Goal: Task Accomplishment & Management: Use online tool/utility

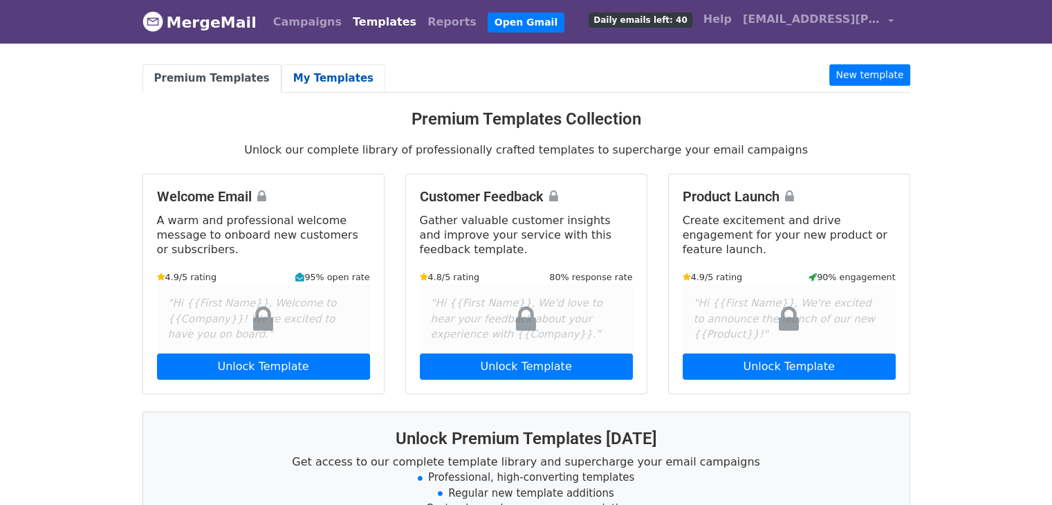
click at [282, 72] on link "My Templates" at bounding box center [333, 78] width 104 height 28
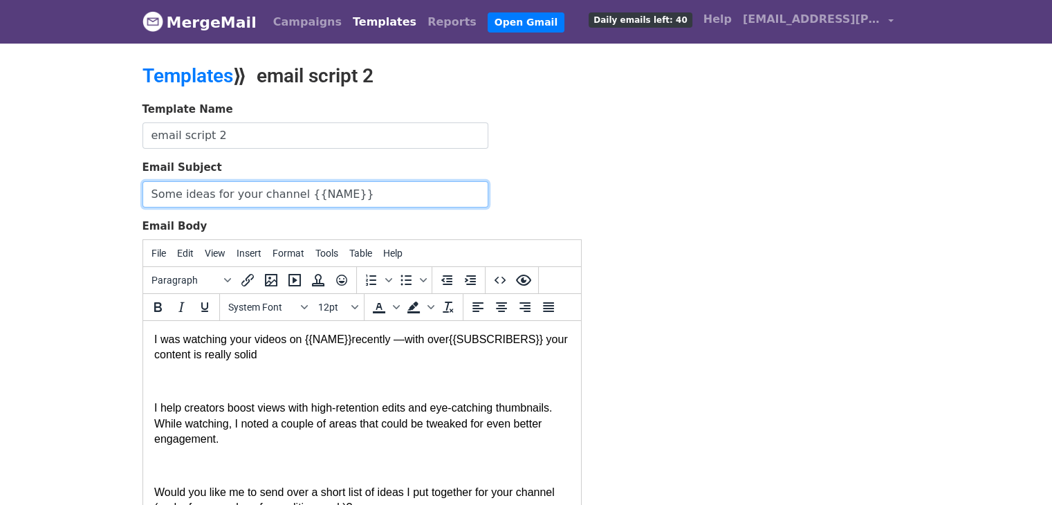
drag, startPoint x: 348, startPoint y: 194, endPoint x: 124, endPoint y: 184, distance: 223.6
click at [124, 184] on body "MergeMail Campaigns Templates Reports Open Gmail Daily emails left: 40 Help max…" at bounding box center [526, 321] width 1052 height 643
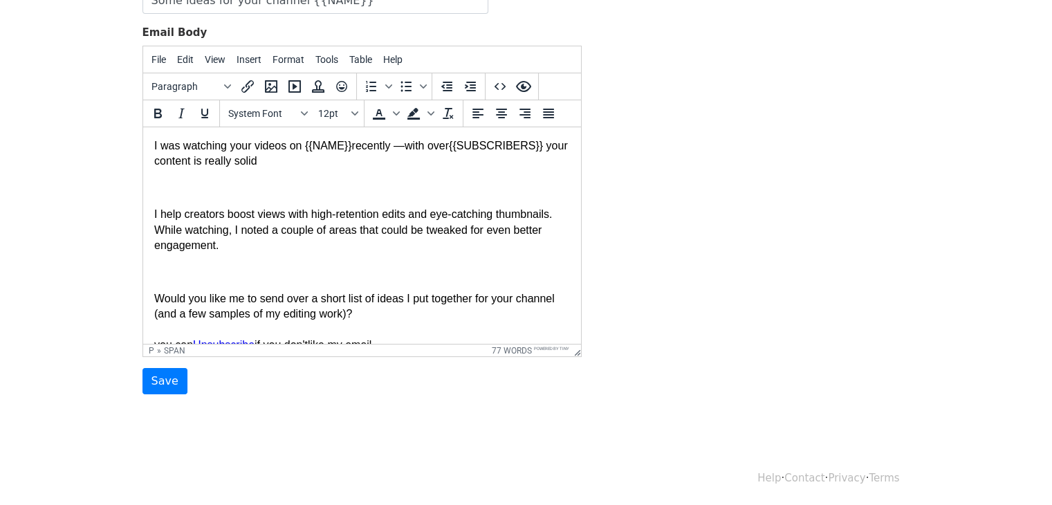
drag, startPoint x: 370, startPoint y: 275, endPoint x: 246, endPoint y: 237, distance: 129.3
click at [142, 127] on html "I was watching your videos on {{NAME}} recently — with over {{SUBSCRIBERS}} you…" at bounding box center [361, 272] width 438 height 290
copy body "I was watching your videos on {{NAME}} recently — with over {{SUBSCRIBERS}} you…"
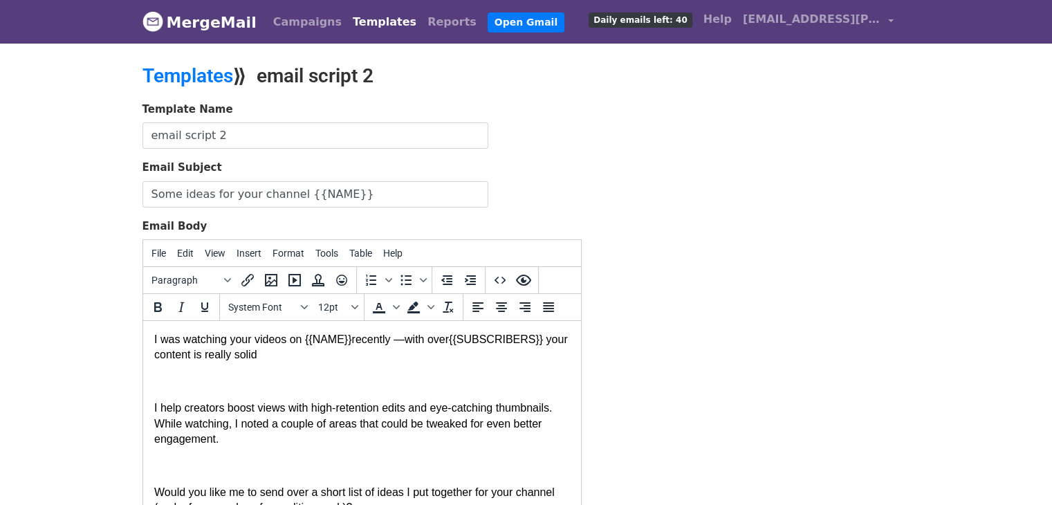
click at [2, 149] on body "MergeMail Campaigns Templates Reports Open Gmail Daily emails left: 40 Help max…" at bounding box center [526, 321] width 1052 height 643
click at [213, 75] on link "Templates" at bounding box center [187, 75] width 91 height 23
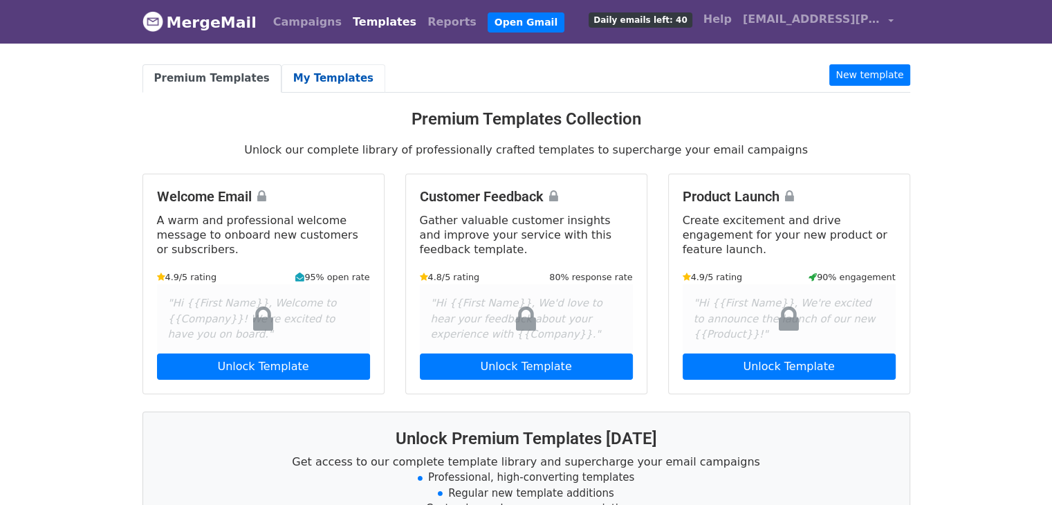
click at [304, 78] on link "My Templates" at bounding box center [333, 78] width 104 height 28
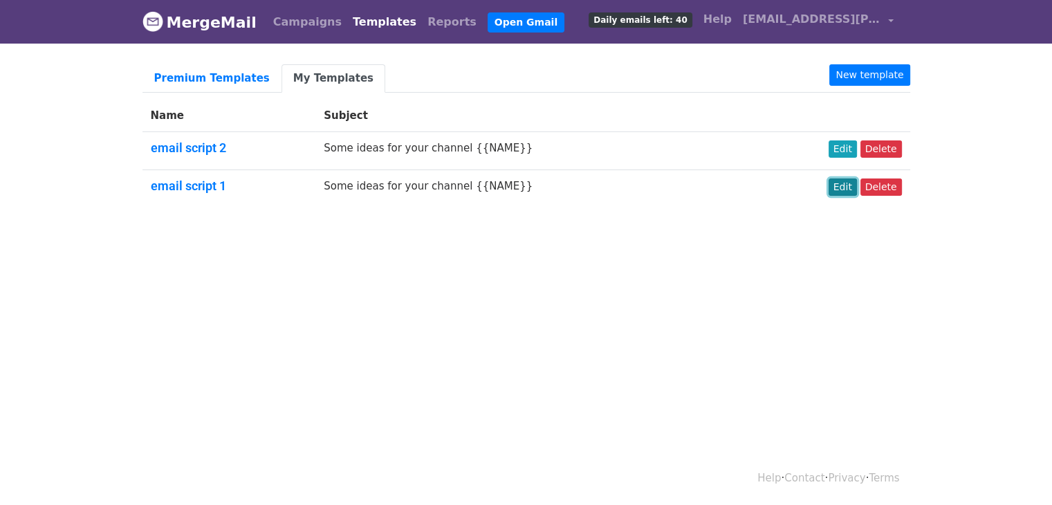
click at [844, 188] on link "Edit" at bounding box center [843, 186] width 28 height 17
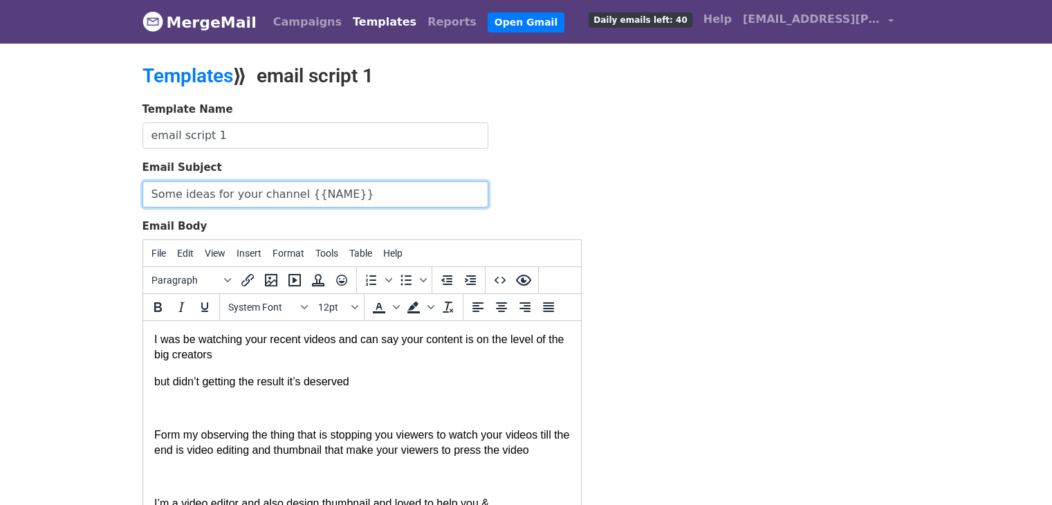
drag, startPoint x: 0, startPoint y: 0, endPoint x: 66, endPoint y: 164, distance: 176.6
click at [66, 164] on body "MergeMail Campaigns Templates Reports Open Gmail Daily emails left: 40 Help [EM…" at bounding box center [526, 321] width 1052 height 643
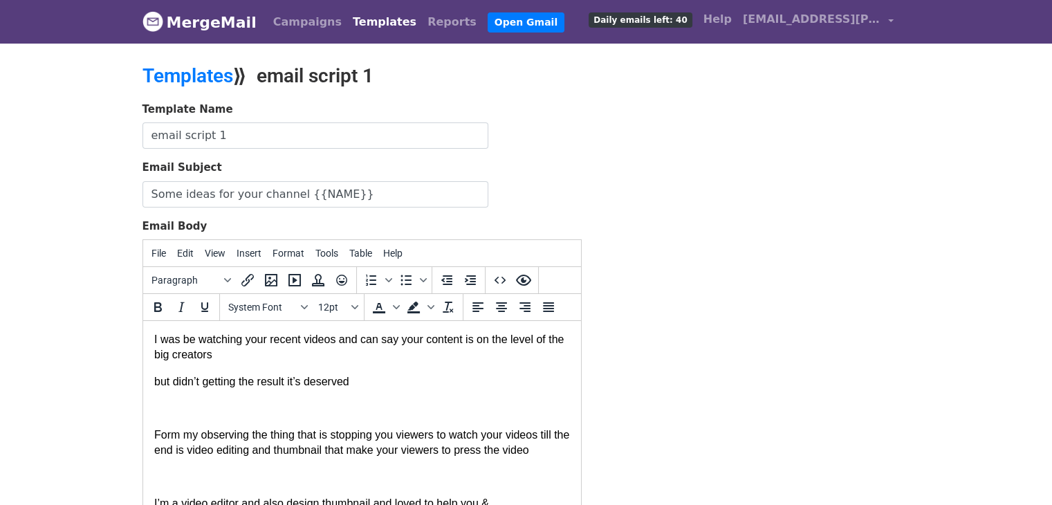
drag, startPoint x: 409, startPoint y: 517, endPoint x: 261, endPoint y: 657, distance: 203.5
click at [142, 338] on html "I was be watching your recent videos and can say your content is on the level o…" at bounding box center [361, 460] width 438 height 279
copy body "I was be watching your recent videos and can say your content is on the level o…"
